Goal: Information Seeking & Learning: Learn about a topic

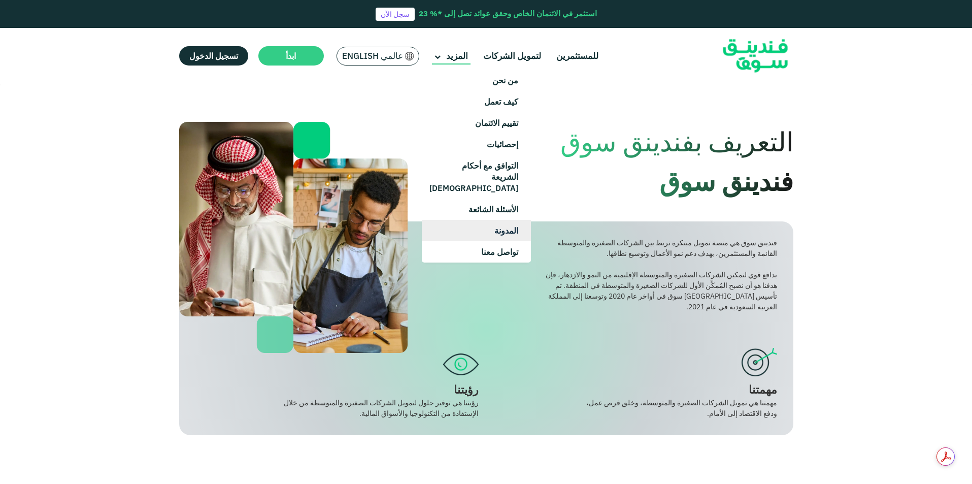
click at [495, 220] on link "المدونة" at bounding box center [476, 230] width 109 height 21
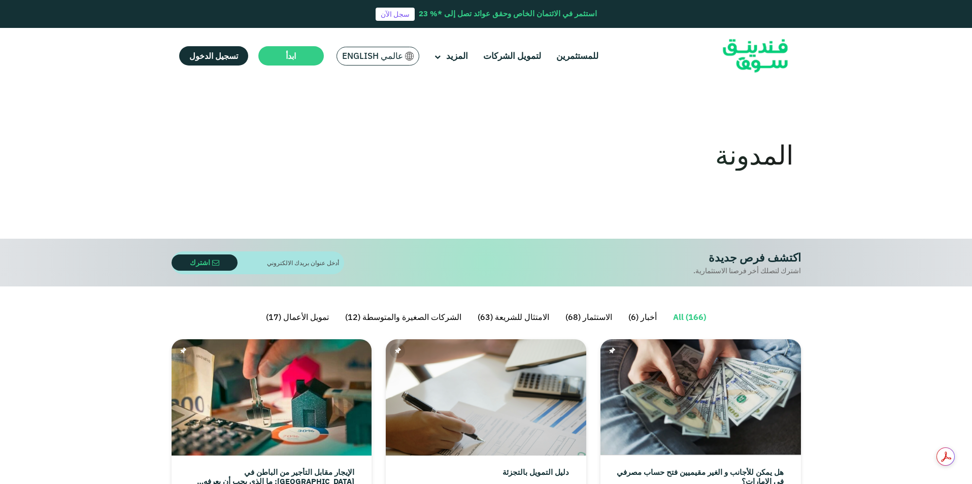
click at [400, 54] on span "عالمي English" at bounding box center [372, 56] width 61 height 12
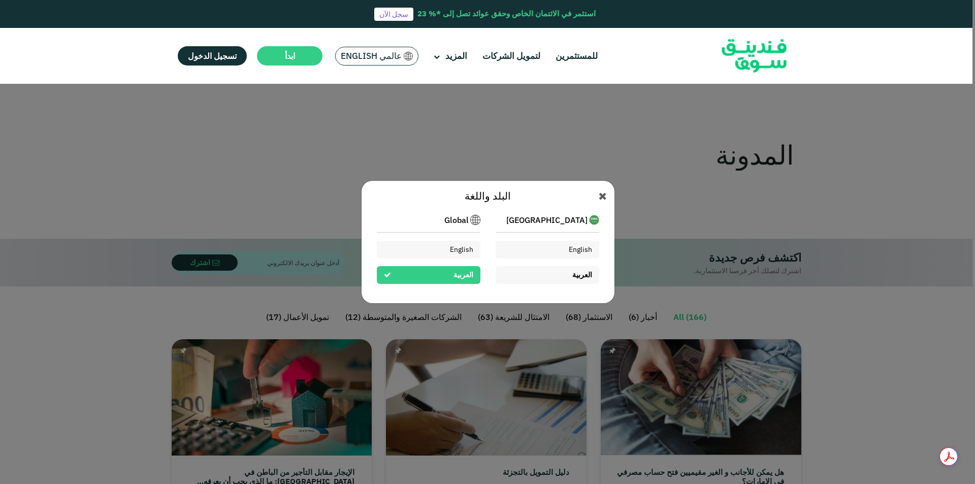
click at [585, 275] on span "العربية" at bounding box center [582, 274] width 20 height 9
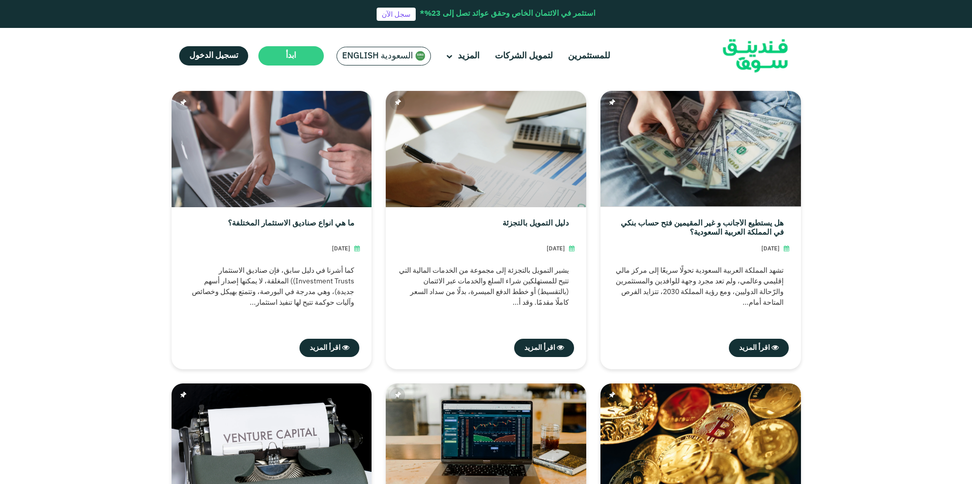
scroll to position [274, 0]
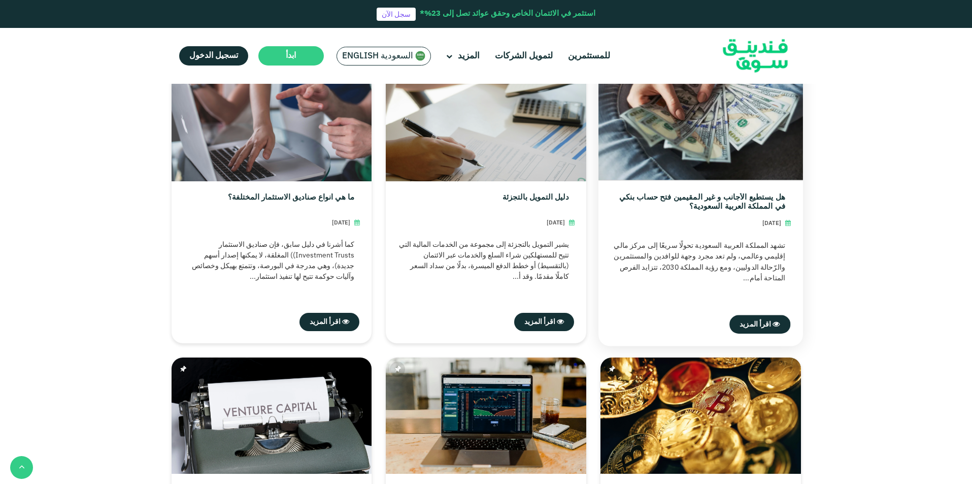
click at [733, 199] on link "هل يستطيع الأجانب و غير المقيمين فتح حساب بنكي في المملكة العربية السعودية؟" at bounding box center [698, 202] width 174 height 18
